Goal: Task Accomplishment & Management: Use online tool/utility

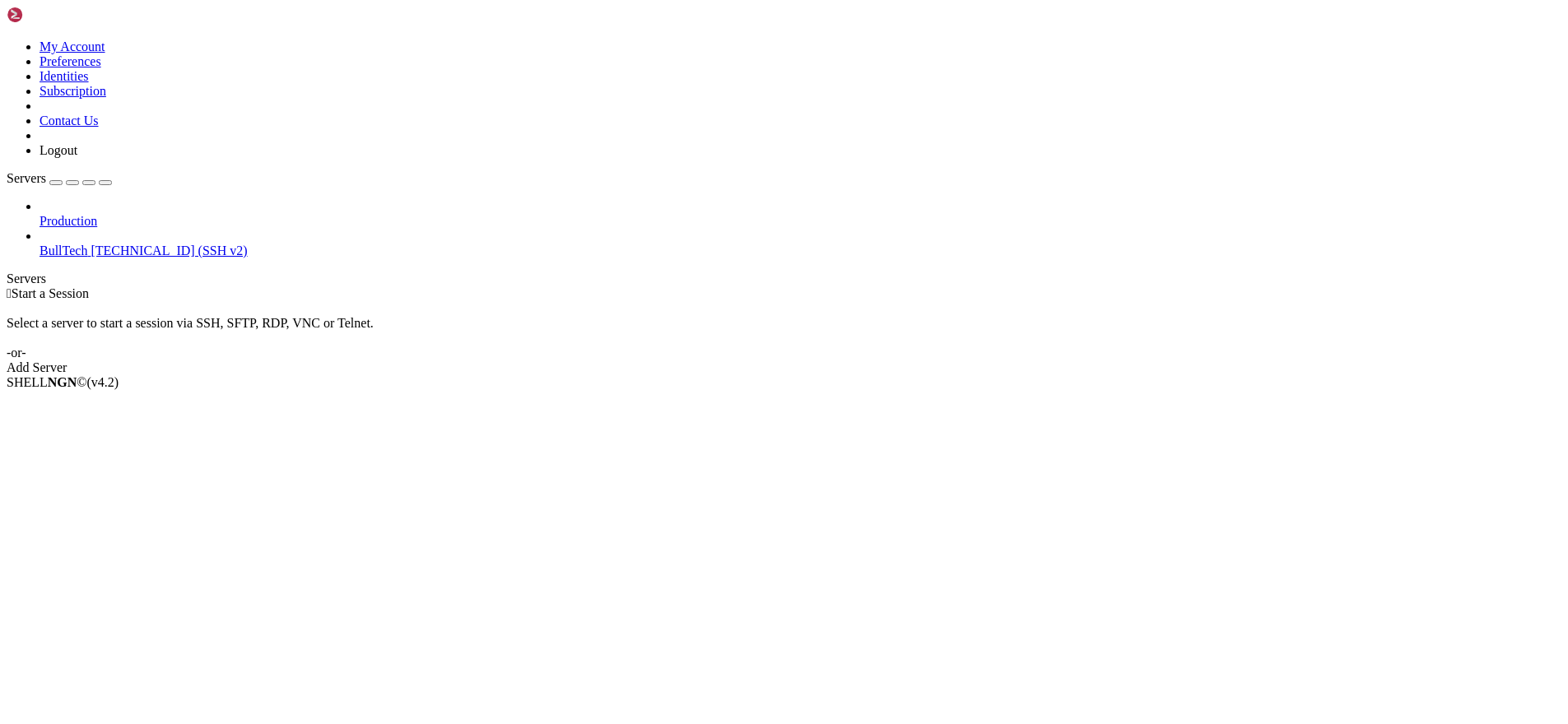
click at [90, 243] on span "[TECHNICAL_ID] (SSH v2)" at bounding box center [168, 250] width 156 height 14
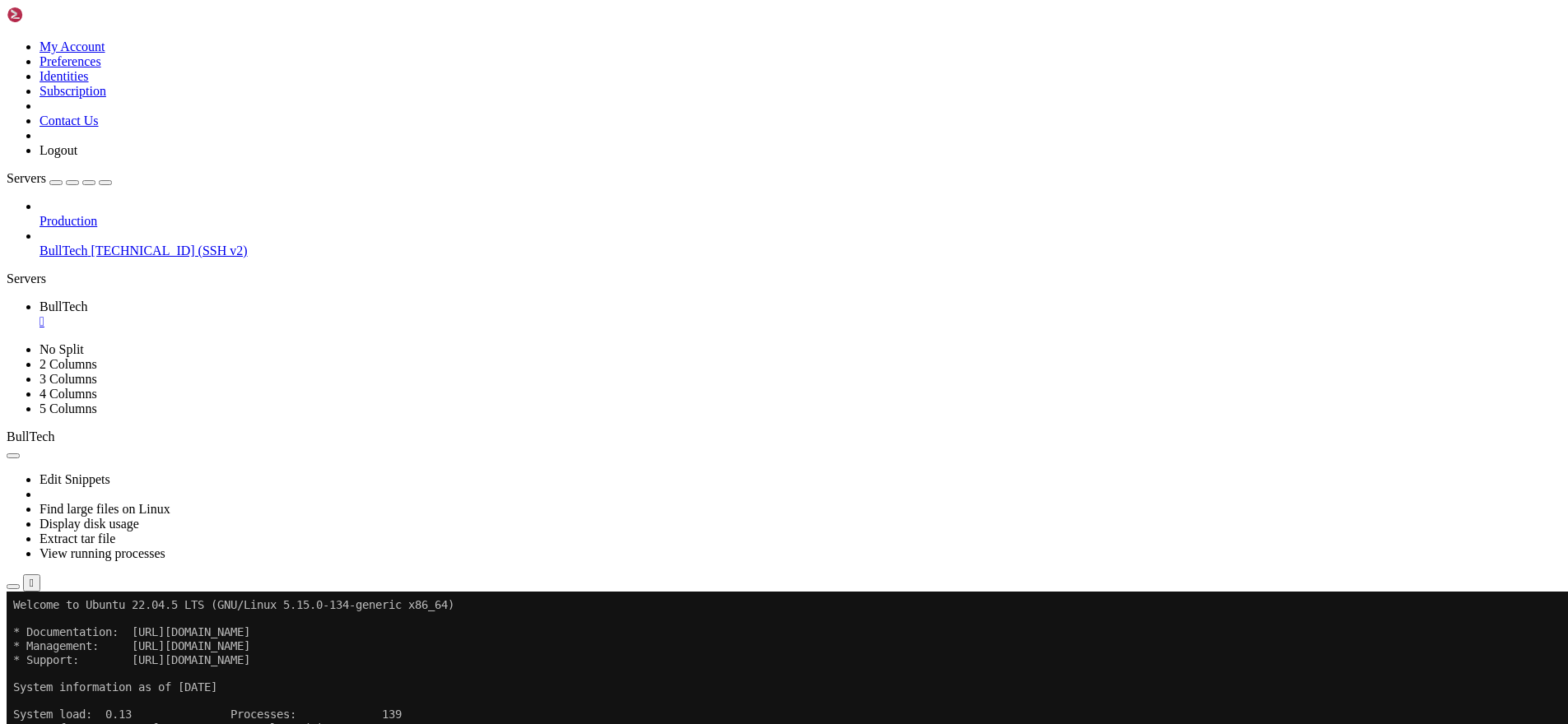
click at [13, 587] on icon "button" at bounding box center [13, 587] width 0 height 0
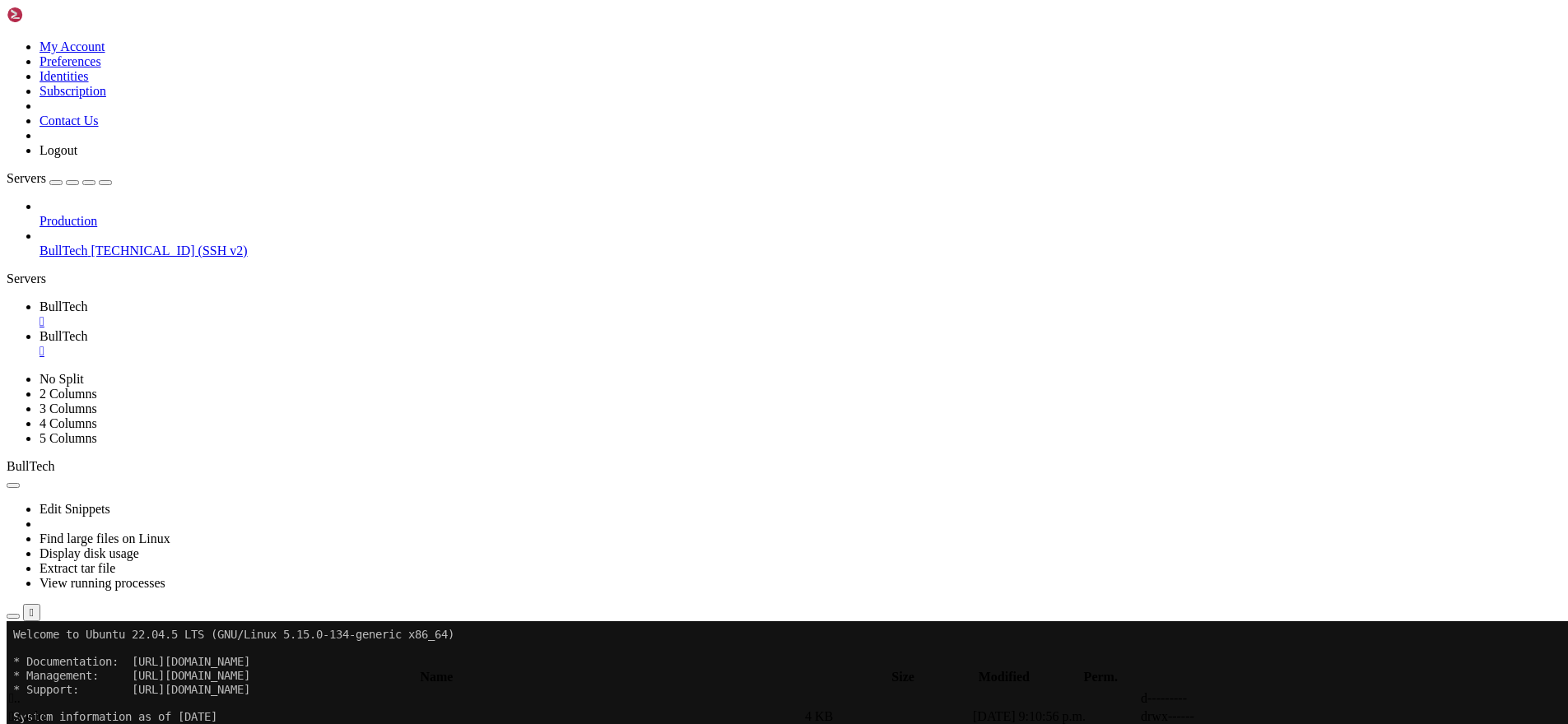
scroll to position [362, 0]
type input "/home/btmx/BullTech"
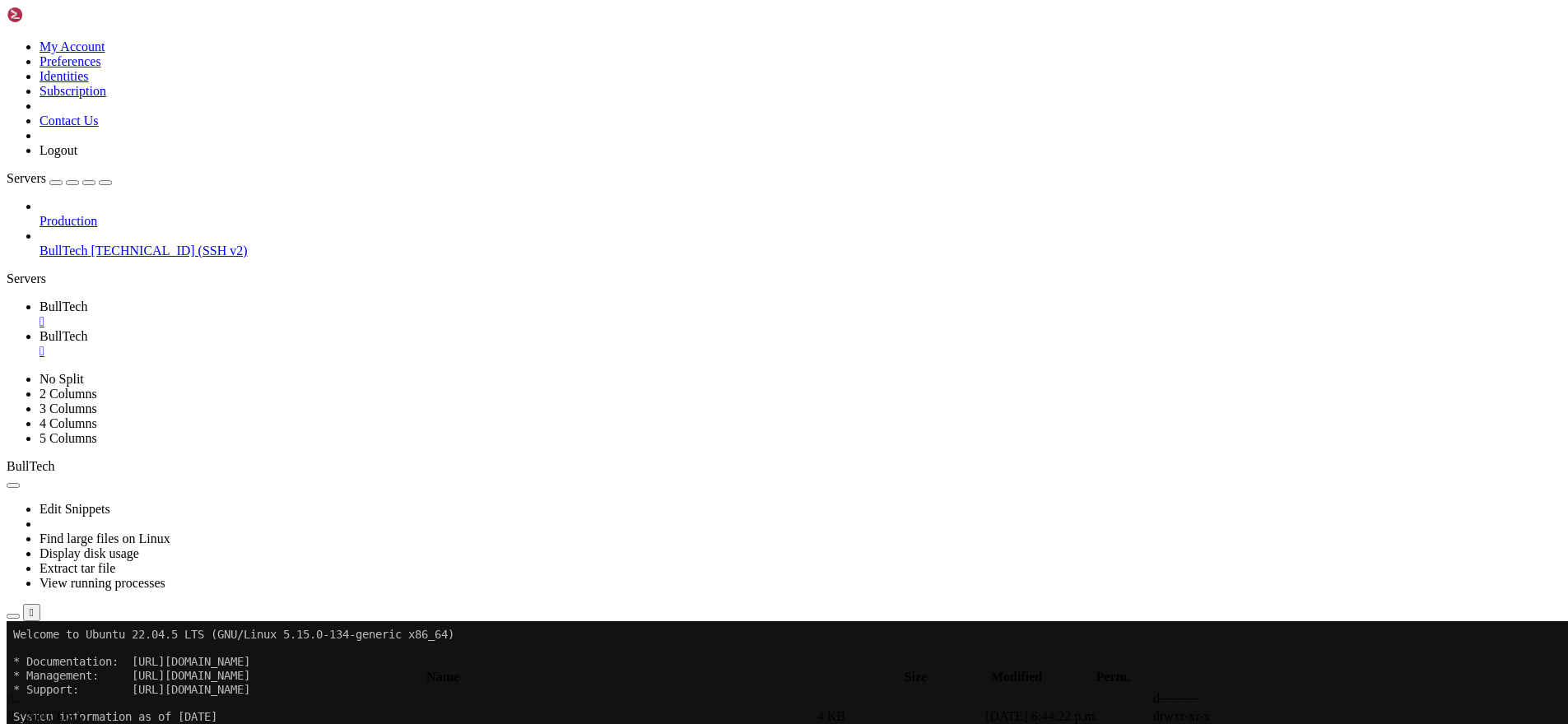
click at [392, 344] on div "" at bounding box center [800, 351] width 1522 height 15
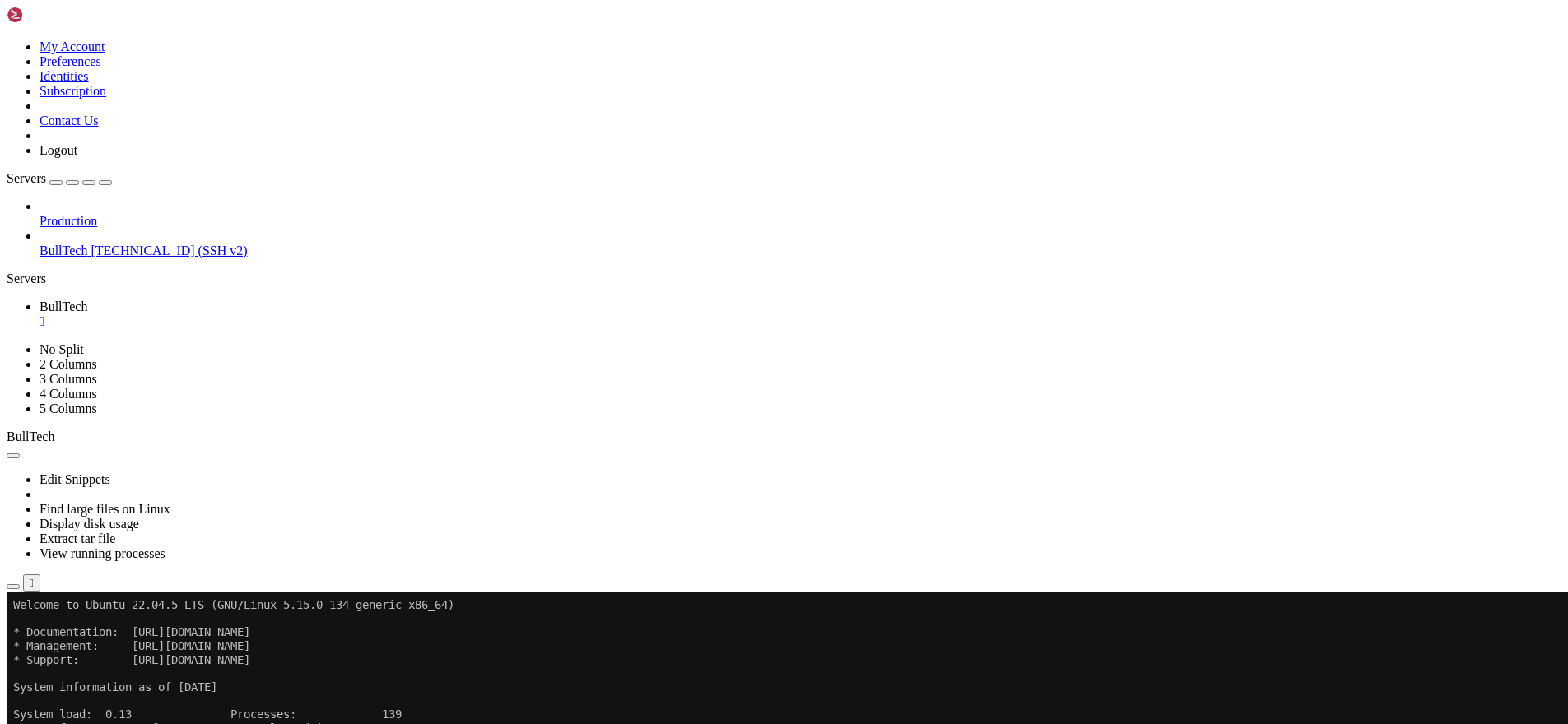
scroll to position [124, 0]
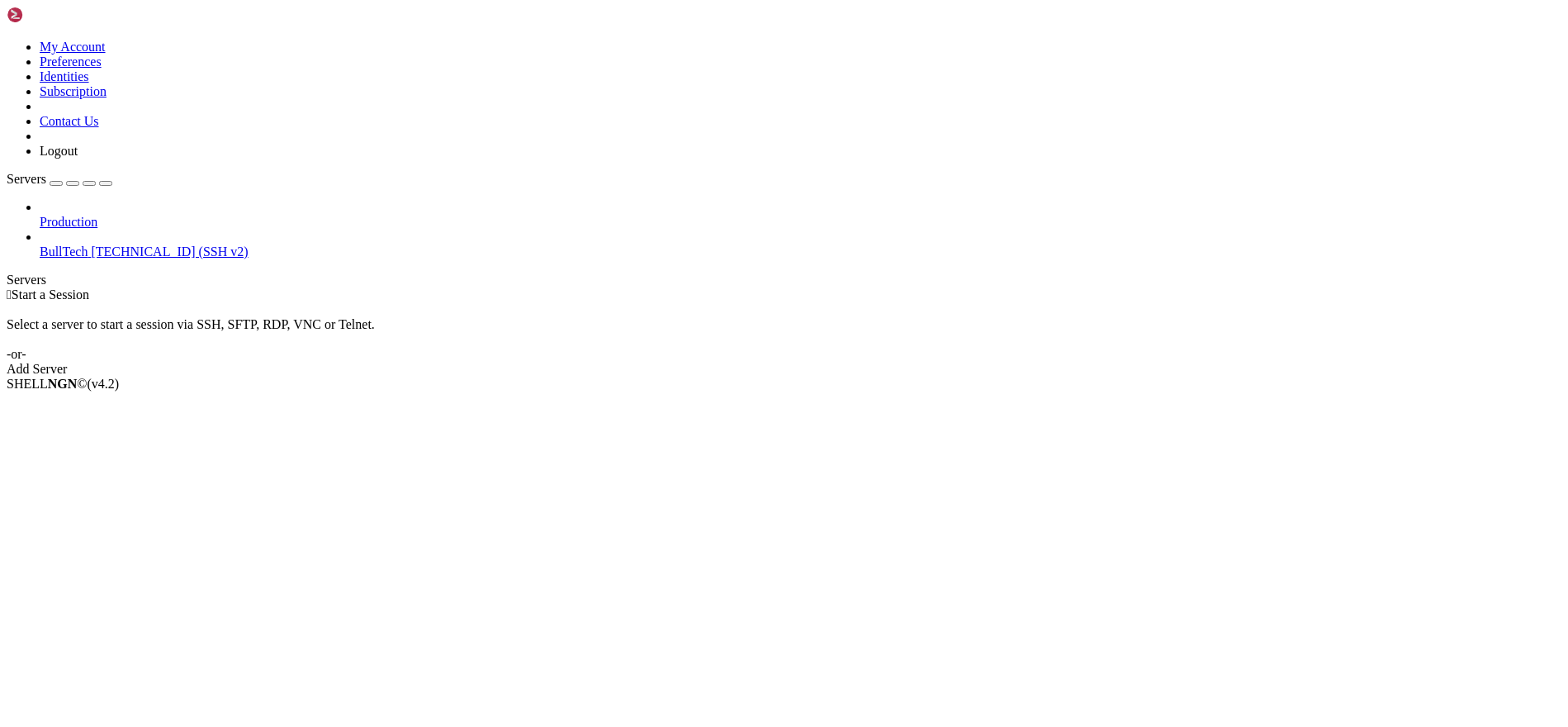
click at [67, 244] on span "BullTech" at bounding box center [64, 251] width 48 height 14
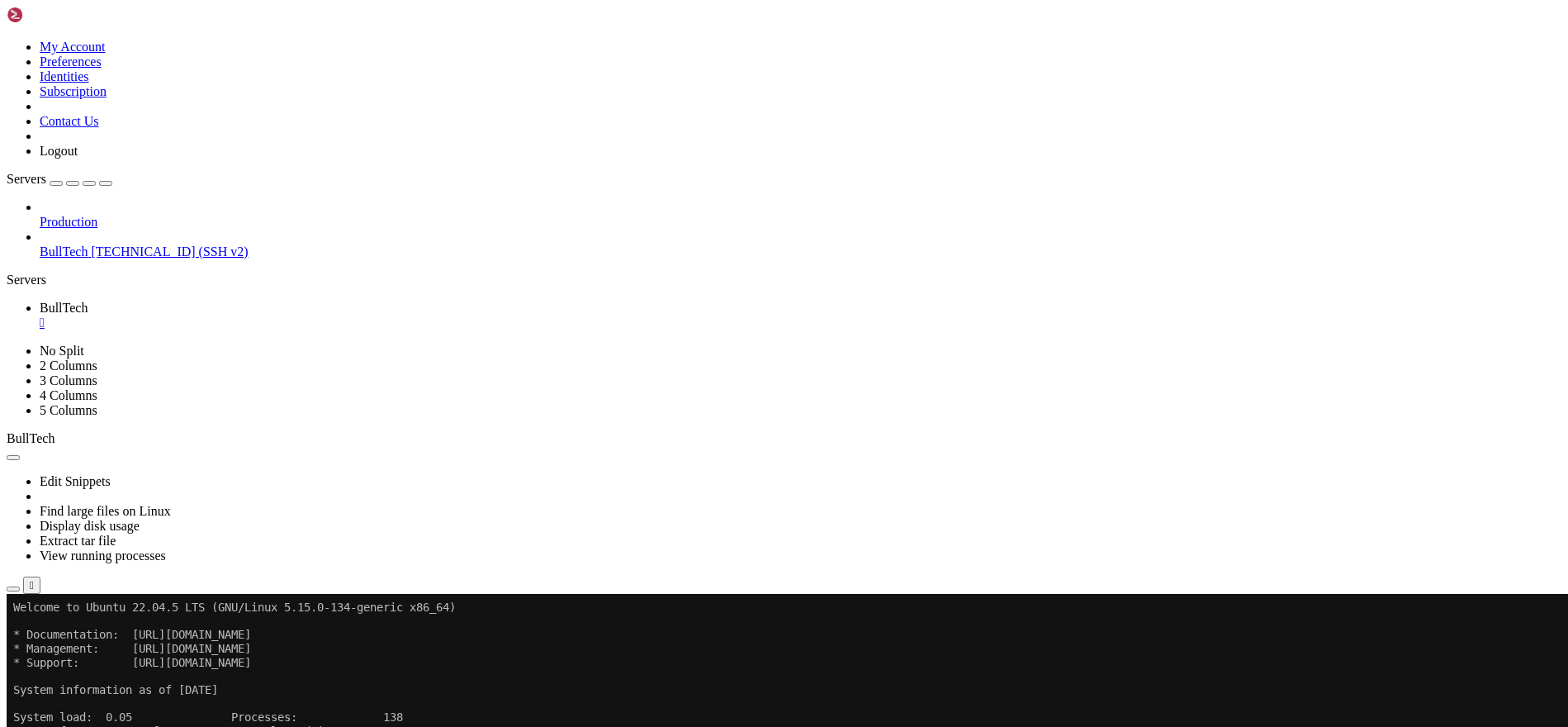
drag, startPoint x: 17, startPoint y: 1119, endPoint x: 70, endPoint y: 1117, distance: 53.0
drag, startPoint x: 13, startPoint y: 1120, endPoint x: 68, endPoint y: 1120, distance: 55.0
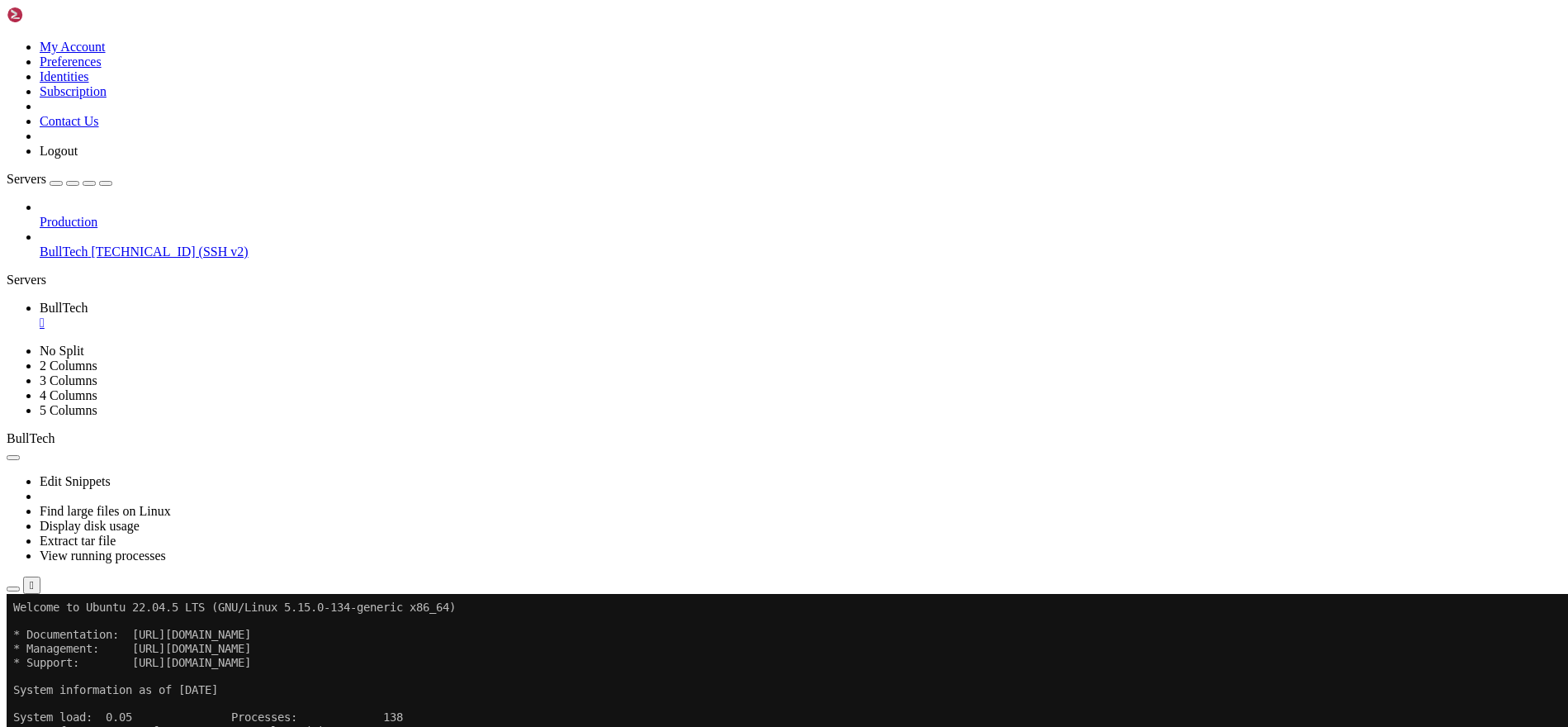
copy x-row "__MACOSX"
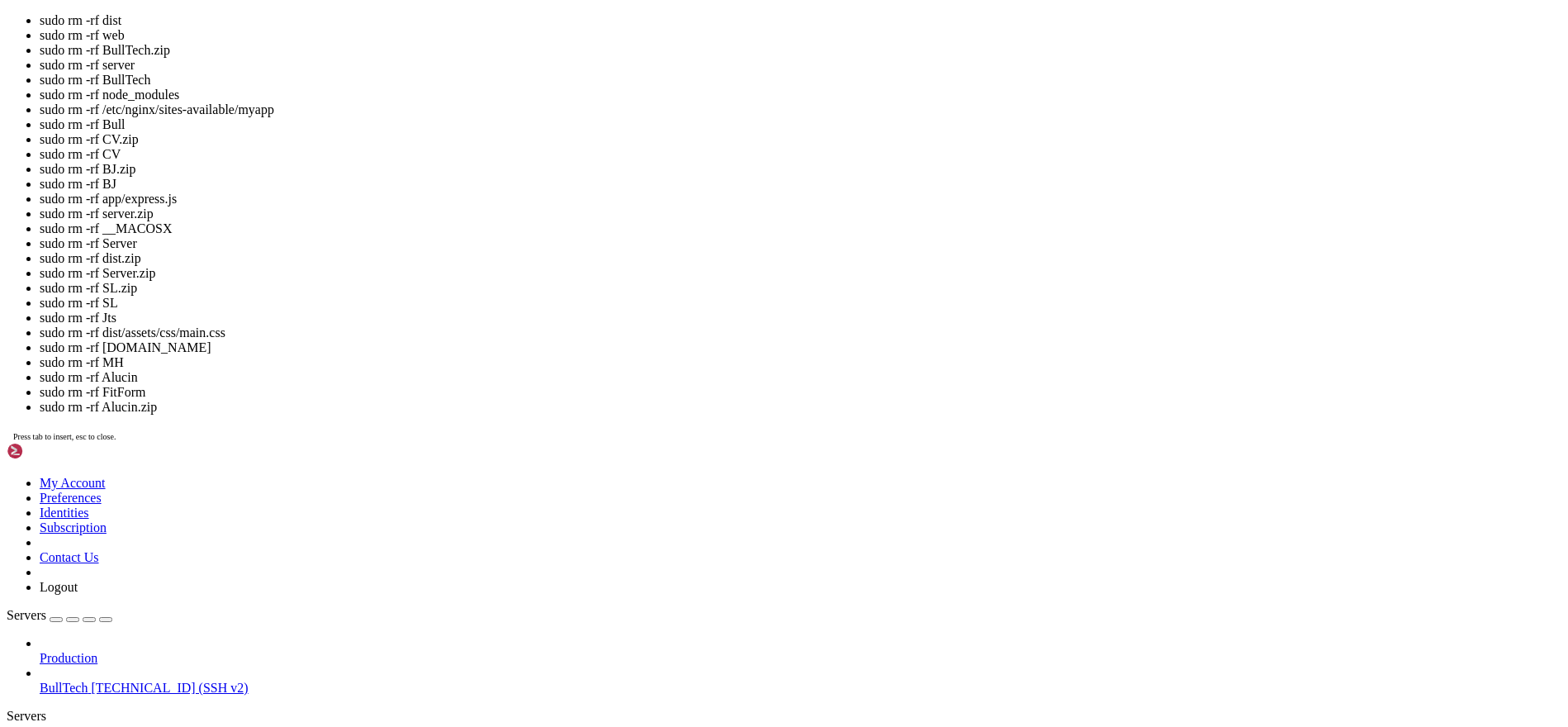
scroll to position [16, 4]
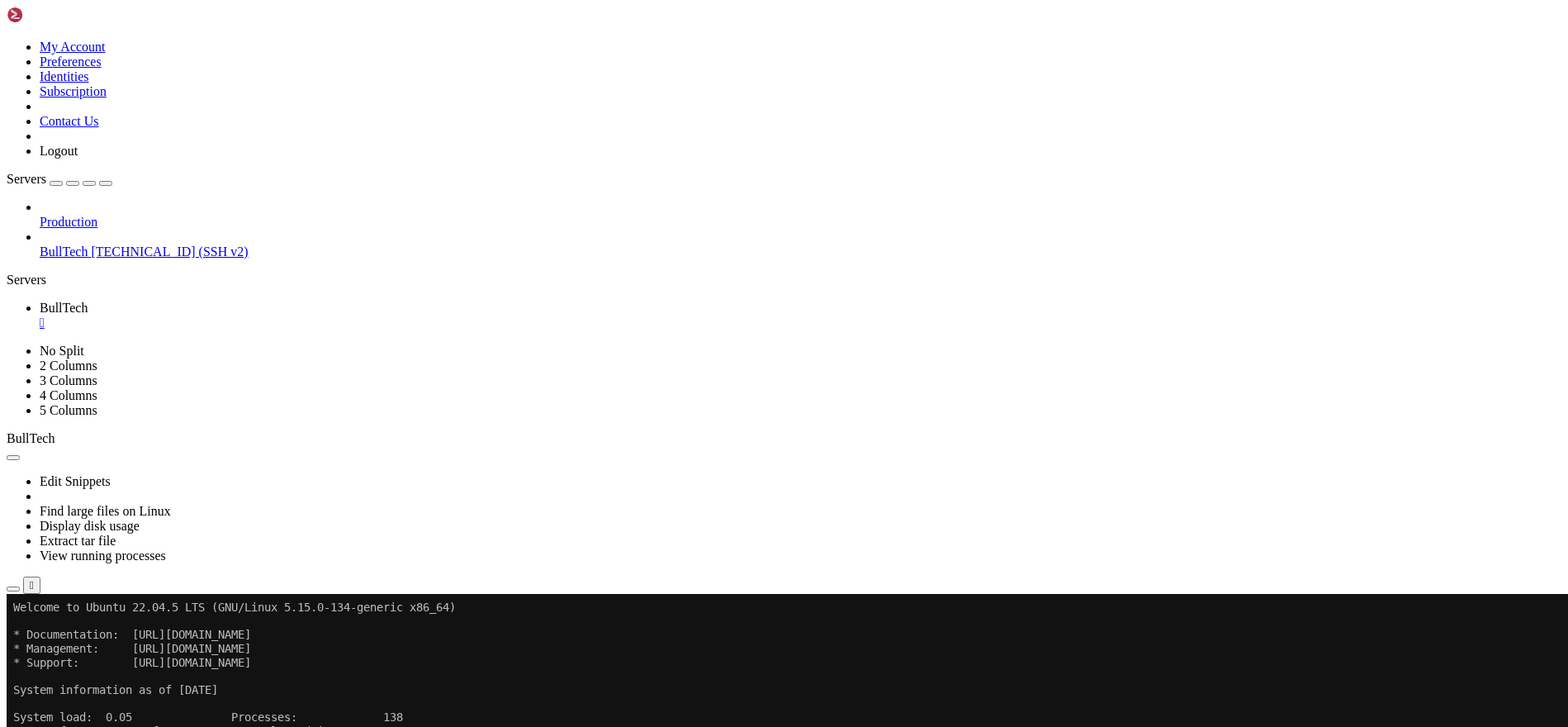
click at [13, 589] on icon "button" at bounding box center [13, 589] width 0 height 0
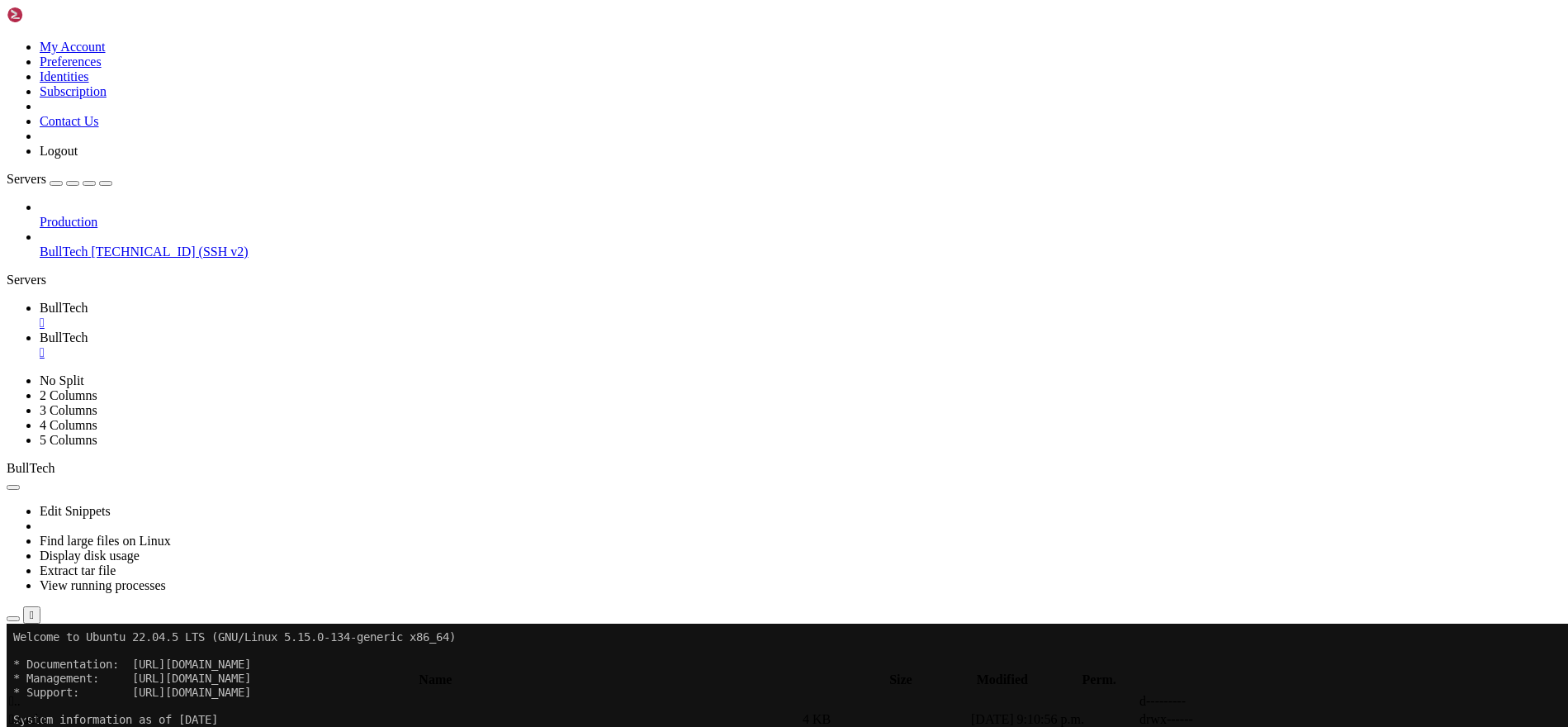
scroll to position [81, 0]
type input "/home/btmx/BullTech"
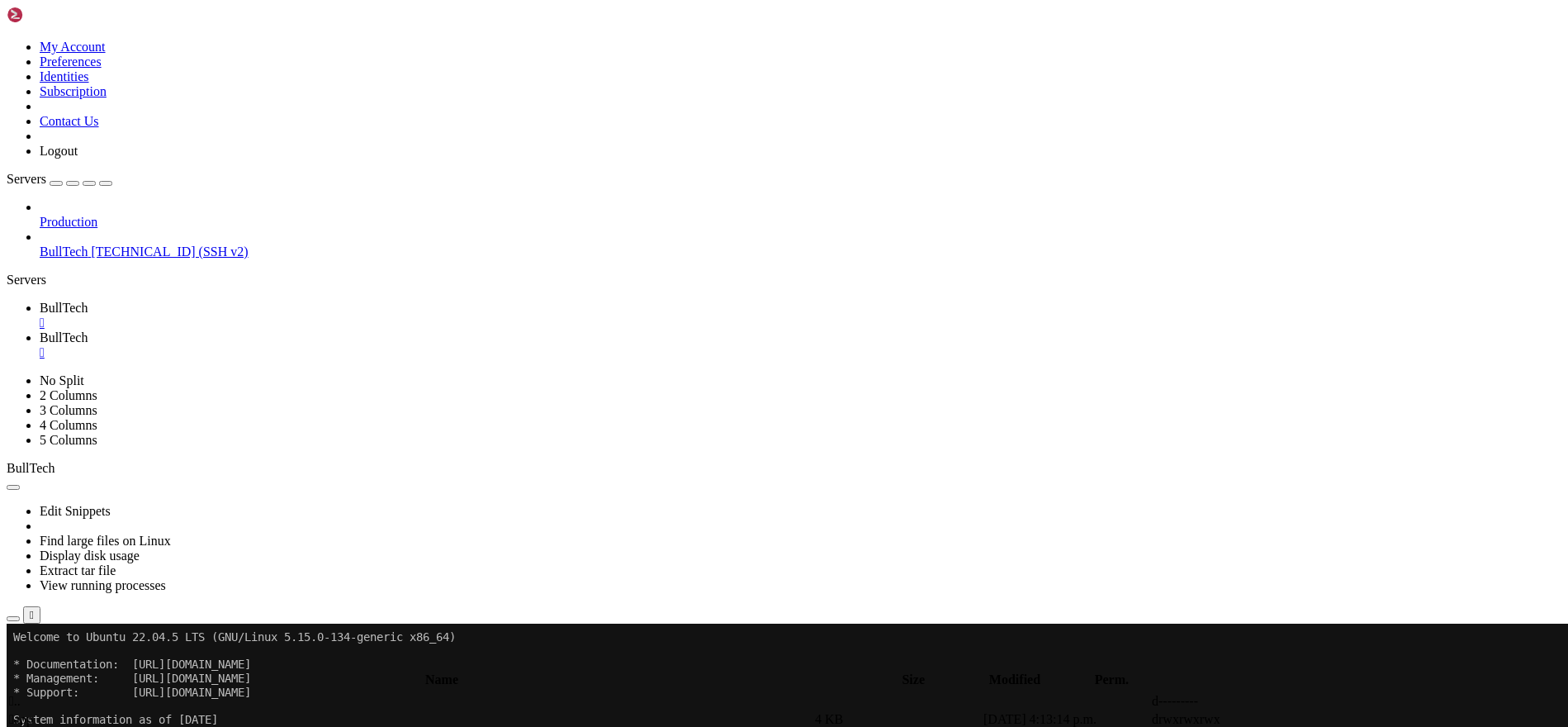
click at [268, 301] on link "BullTech " at bounding box center [803, 316] width 1527 height 30
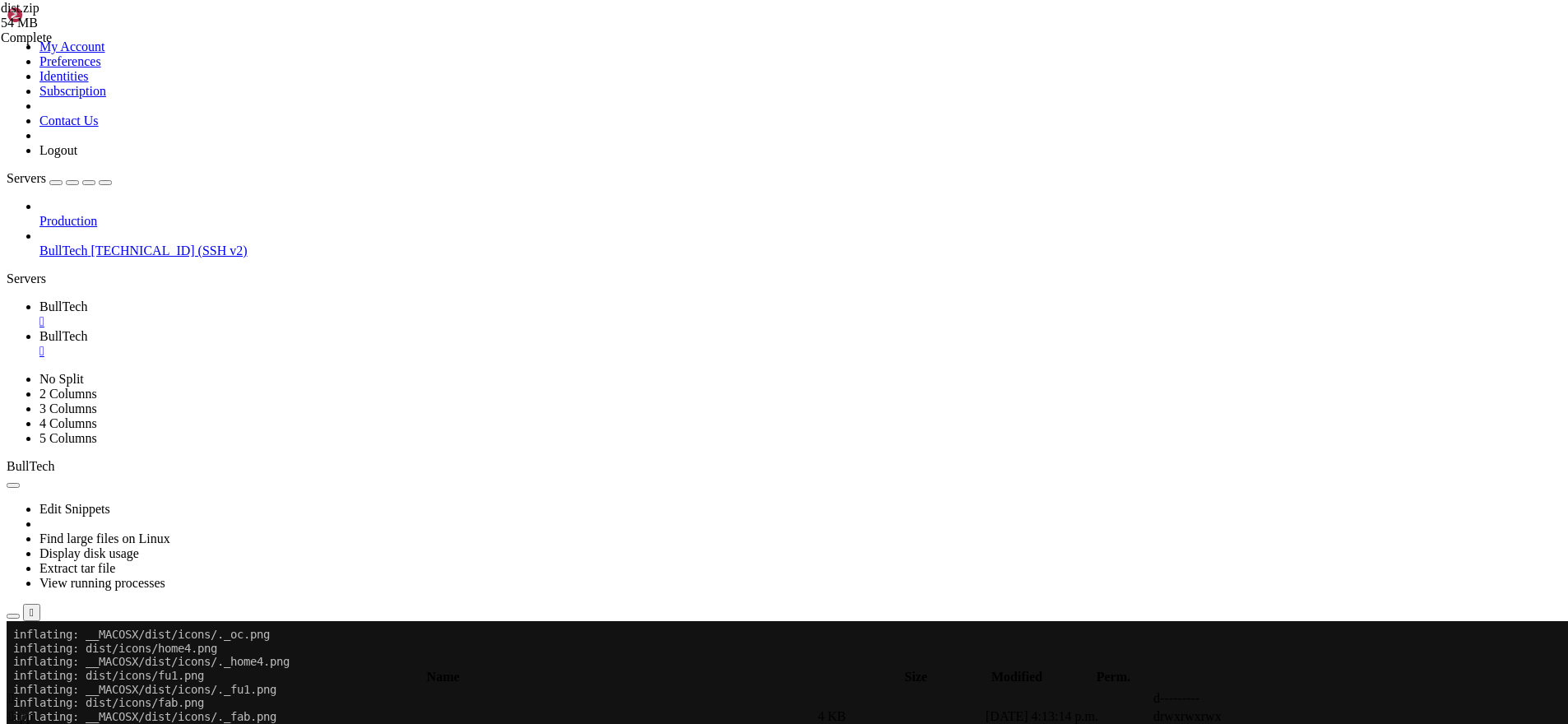
scroll to position [10439, 0]
